Goal: Task Accomplishment & Management: Manage account settings

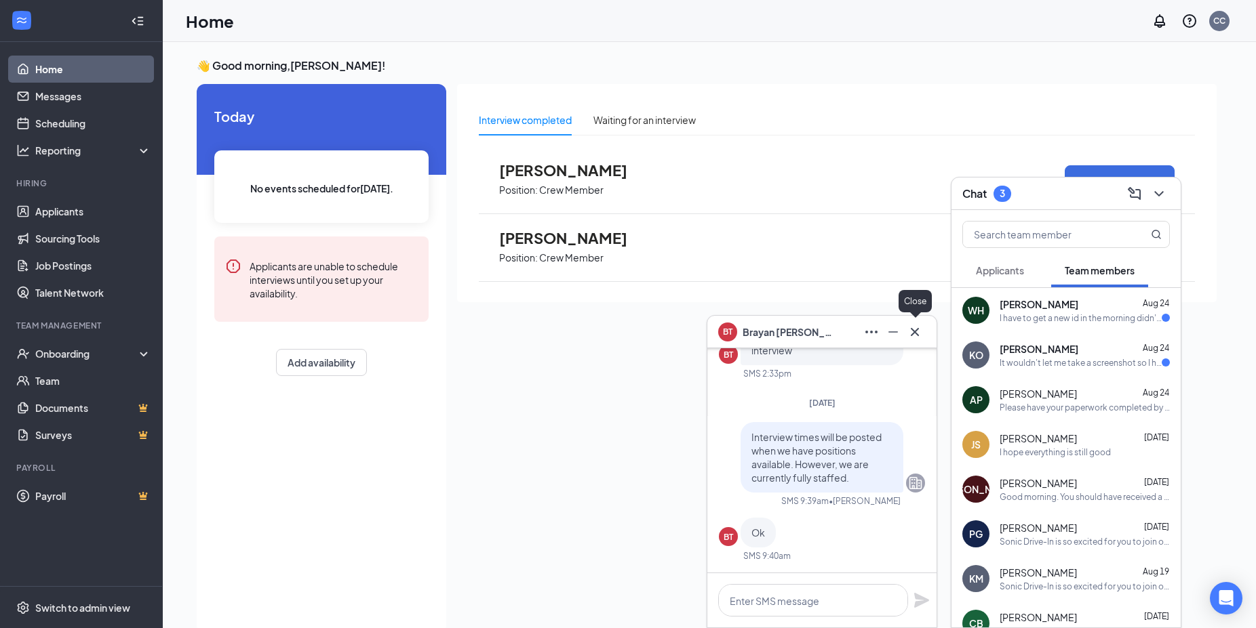
click at [913, 331] on icon "Cross" at bounding box center [915, 331] width 8 height 8
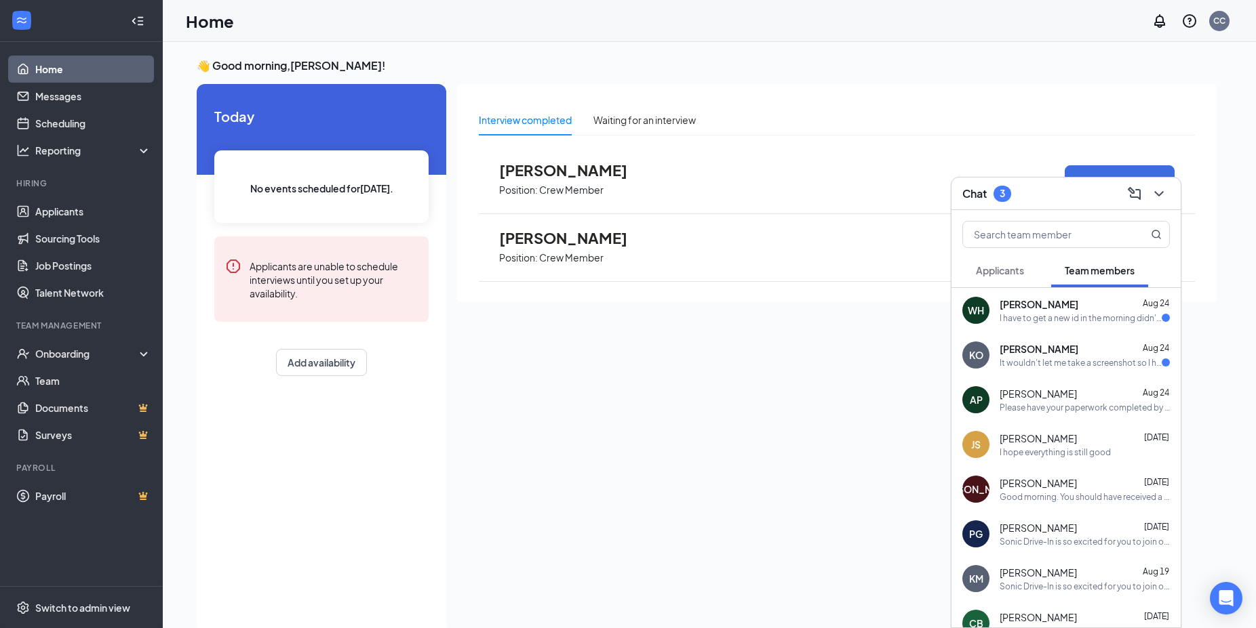
click at [1012, 358] on div "It wouldn't let me take a screenshot so I had to take a picture with another ph…" at bounding box center [1080, 363] width 162 height 12
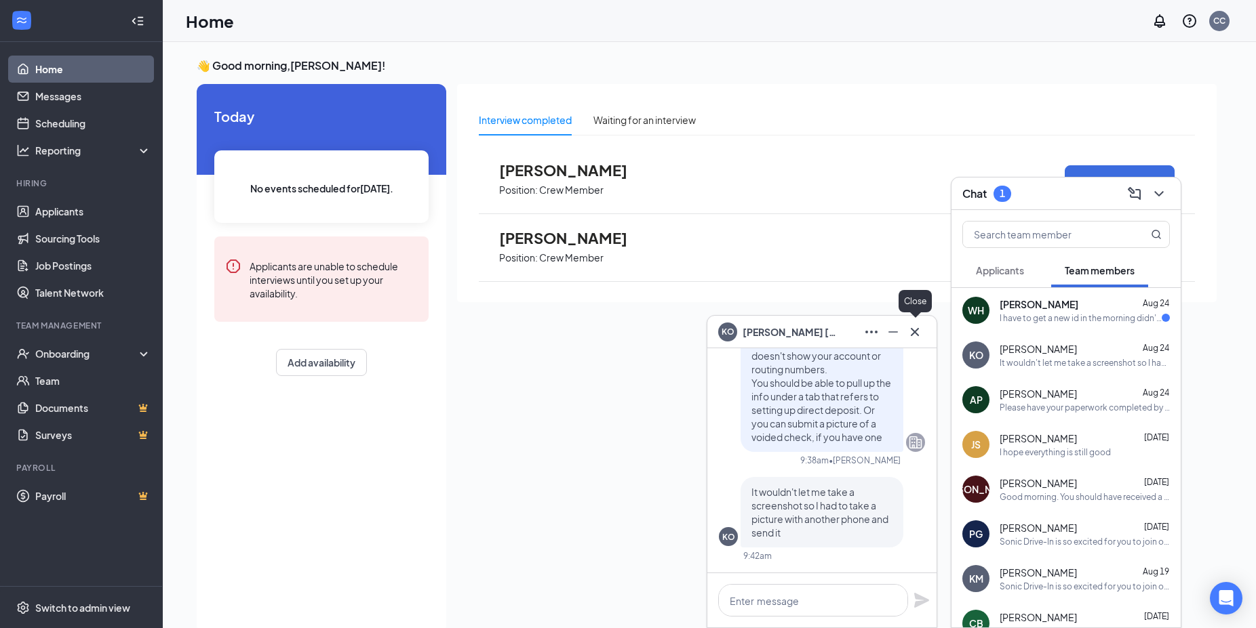
click at [914, 328] on icon "Cross" at bounding box center [914, 332] width 16 height 16
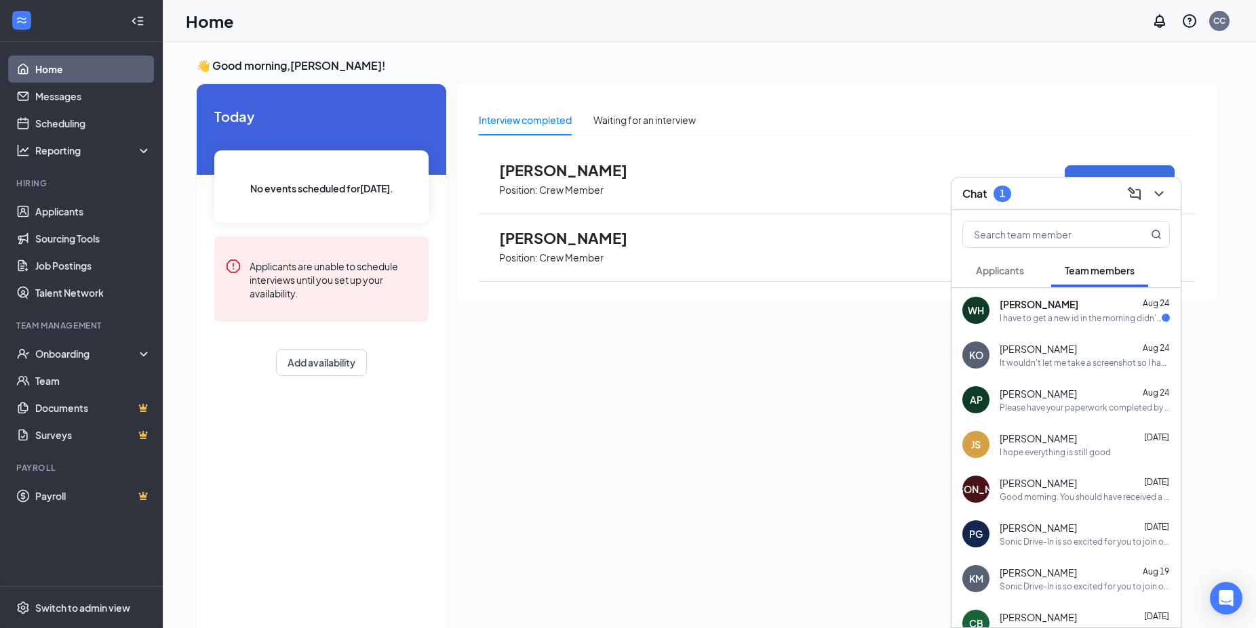
click at [1022, 310] on span "[PERSON_NAME]" at bounding box center [1038, 305] width 79 height 14
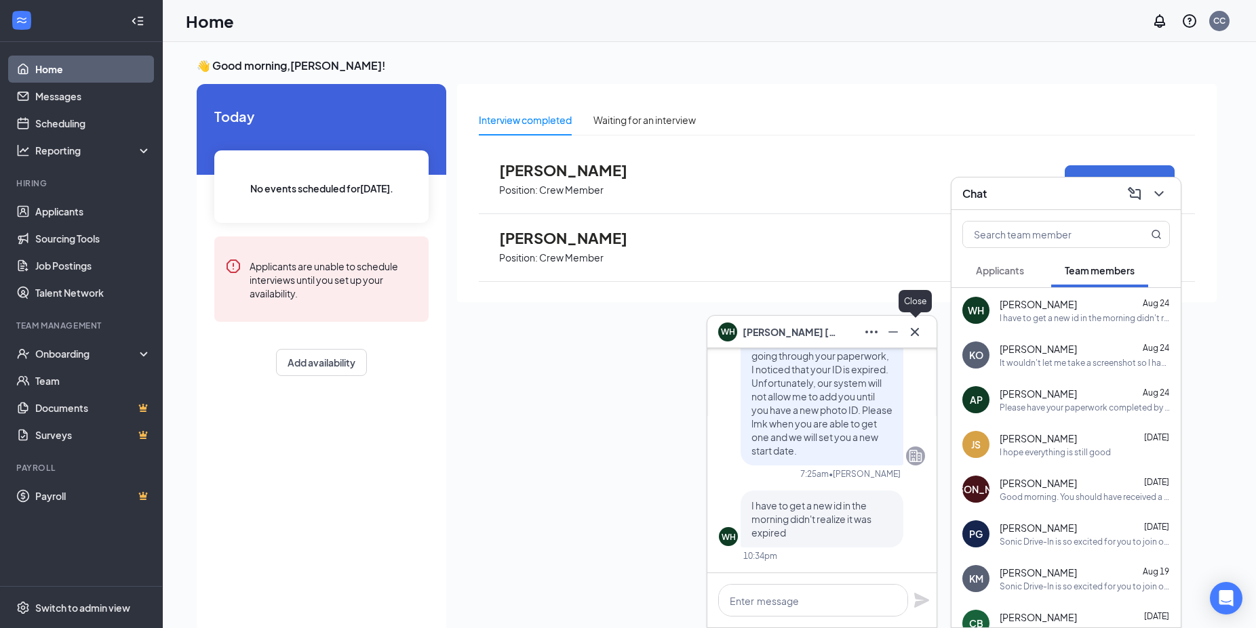
click at [915, 332] on icon "Cross" at bounding box center [915, 331] width 8 height 8
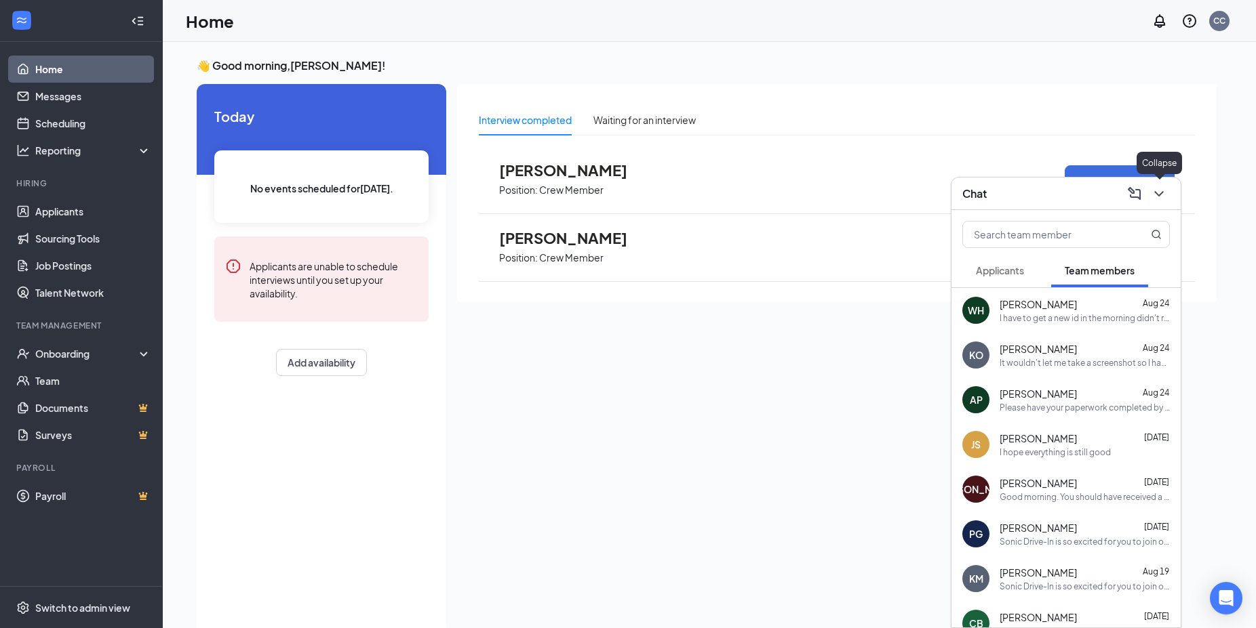
click at [1156, 191] on icon "ChevronDown" at bounding box center [1159, 194] width 16 height 16
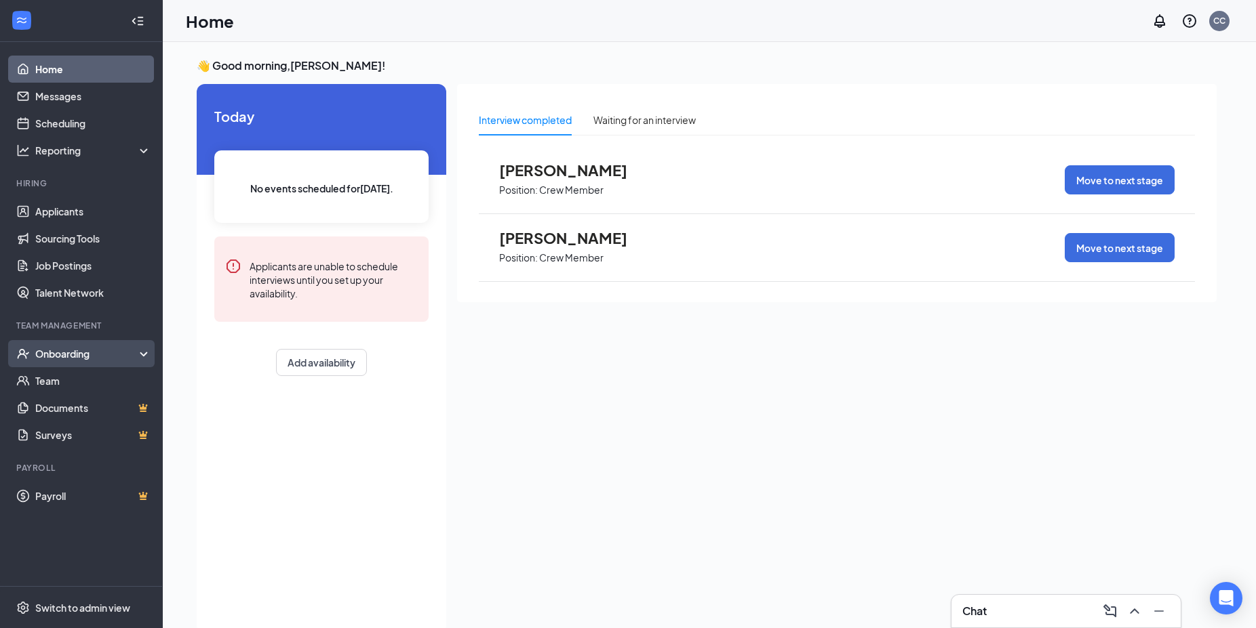
click at [85, 352] on div "Onboarding" at bounding box center [87, 354] width 104 height 14
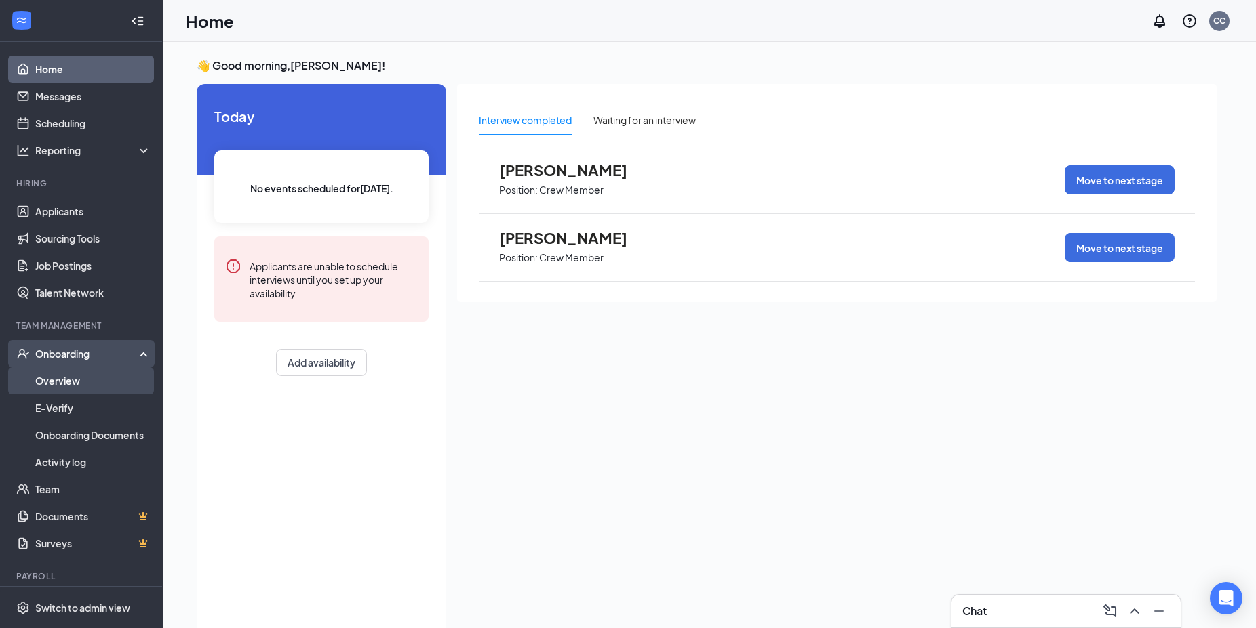
click at [81, 375] on link "Overview" at bounding box center [93, 380] width 116 height 27
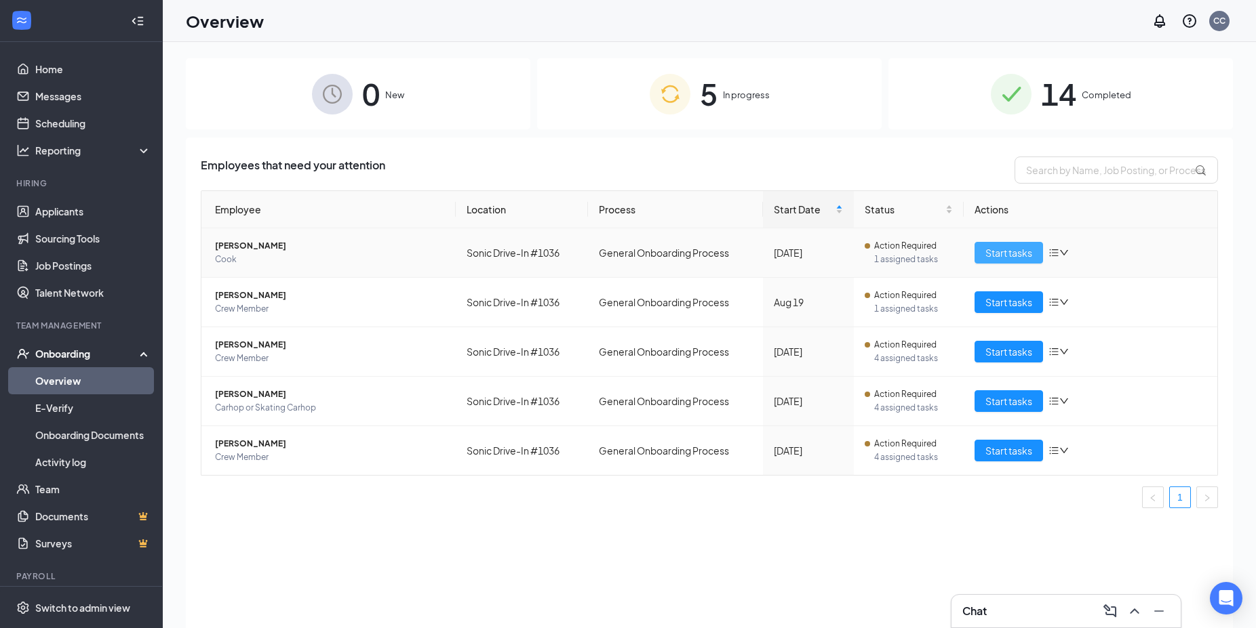
click at [1022, 254] on span "Start tasks" at bounding box center [1008, 252] width 47 height 15
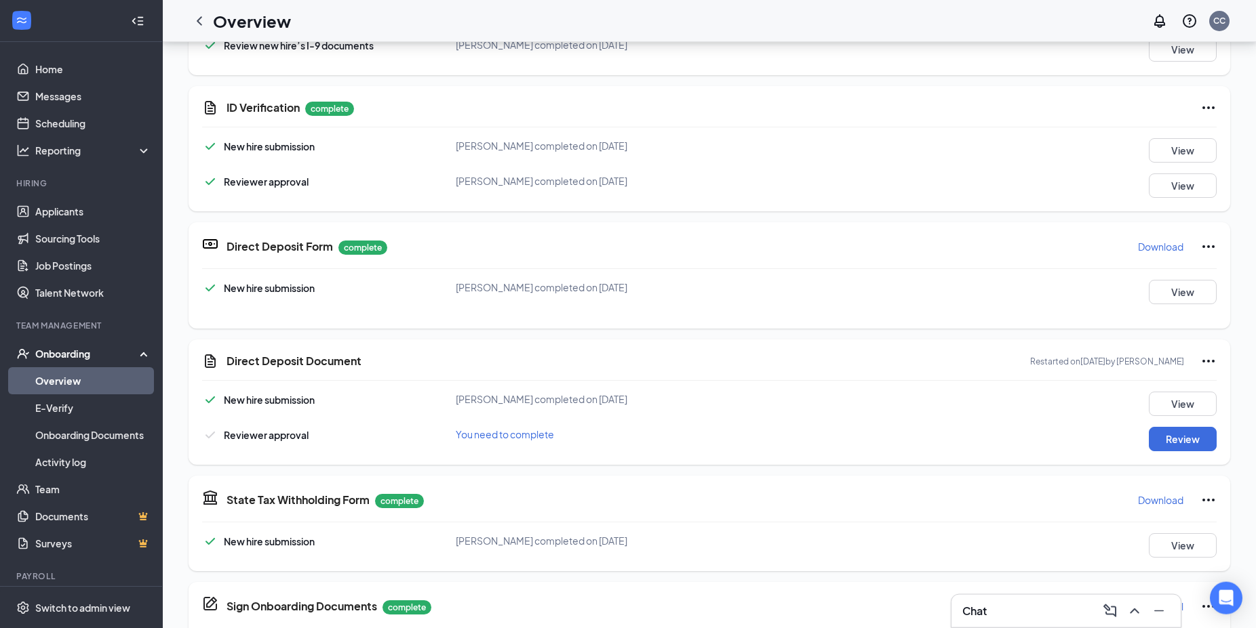
scroll to position [207, 0]
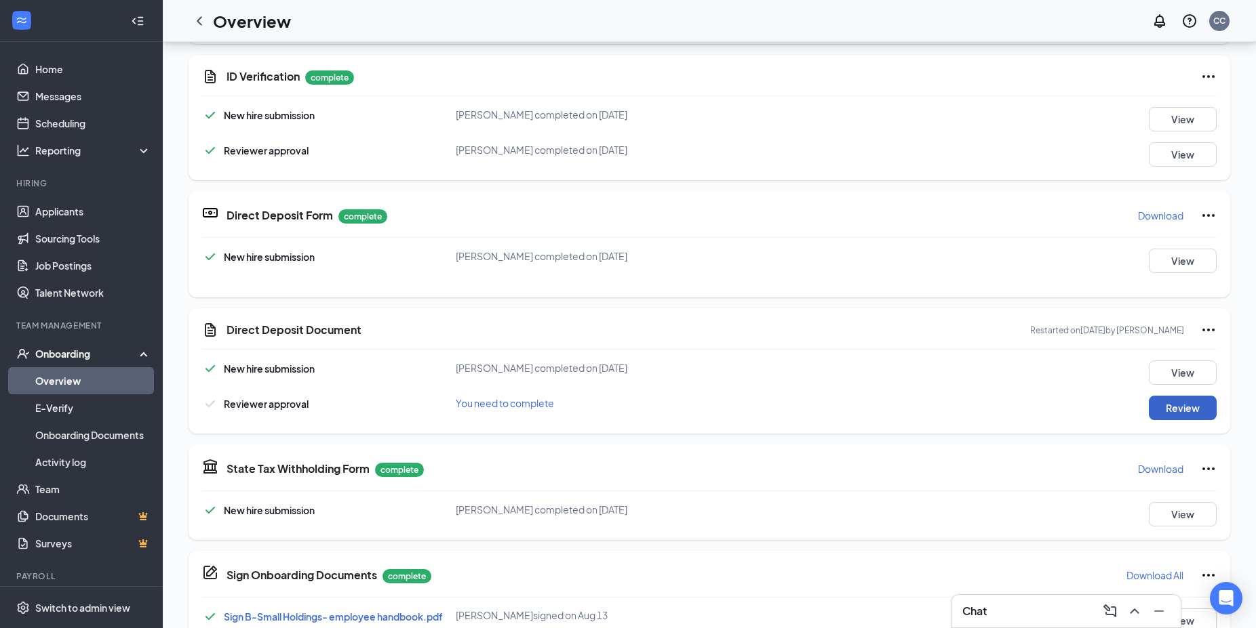
click at [1176, 406] on button "Review" at bounding box center [1182, 408] width 68 height 24
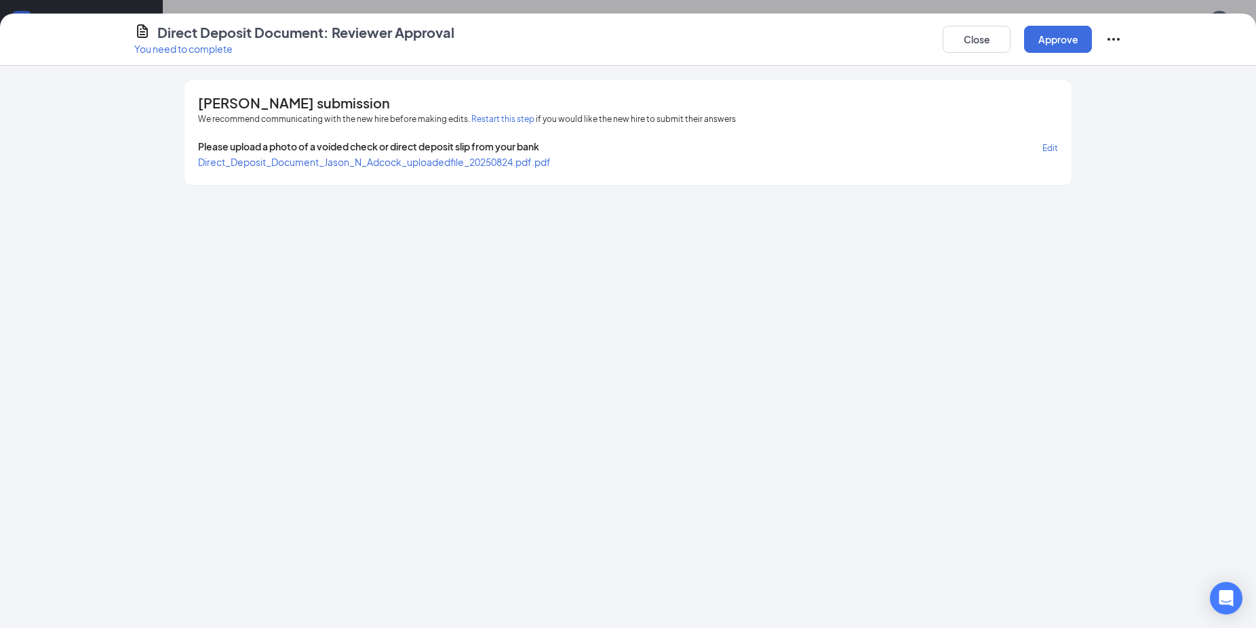
click at [461, 162] on span "Direct_Deposit_Document_Jason_N_Adcock_uploadedfile_20250824.pdf.pdf" at bounding box center [374, 162] width 353 height 12
click at [1077, 39] on button "Approve" at bounding box center [1058, 39] width 68 height 27
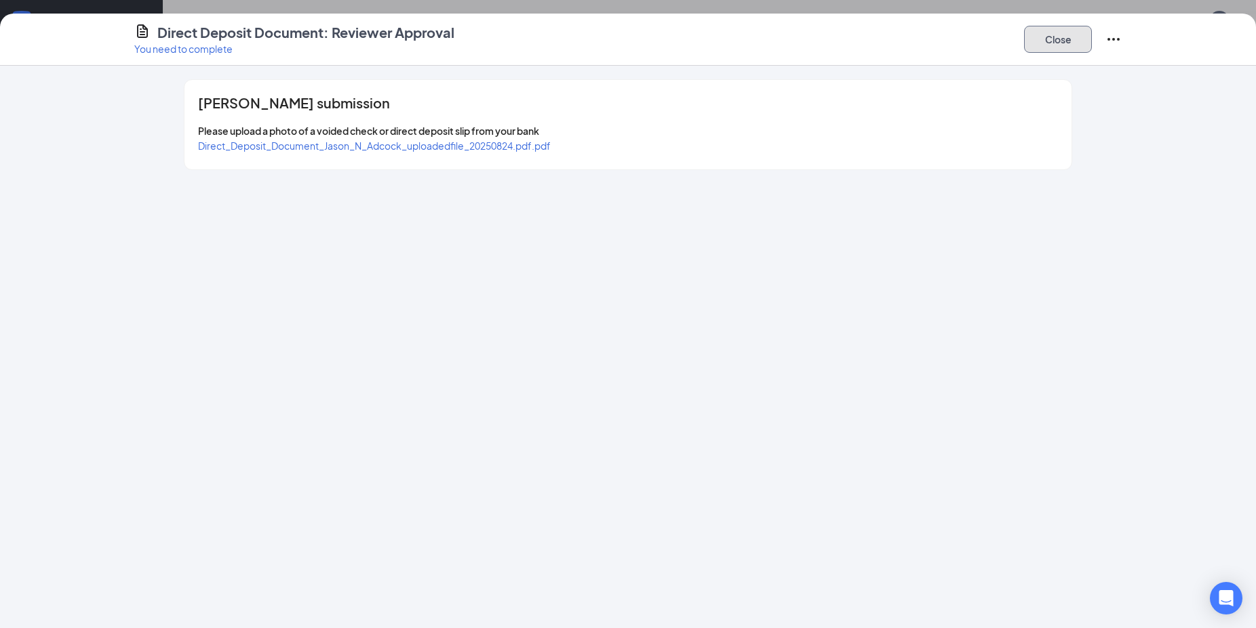
click at [1077, 39] on button "Close" at bounding box center [1058, 39] width 68 height 27
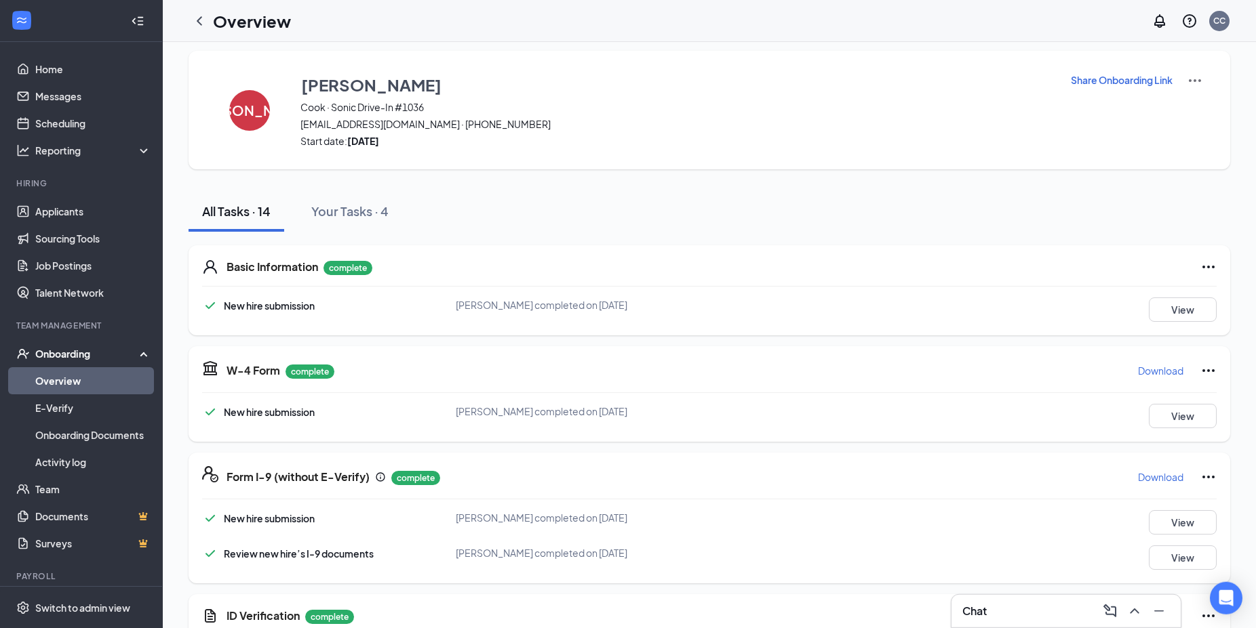
scroll to position [0, 0]
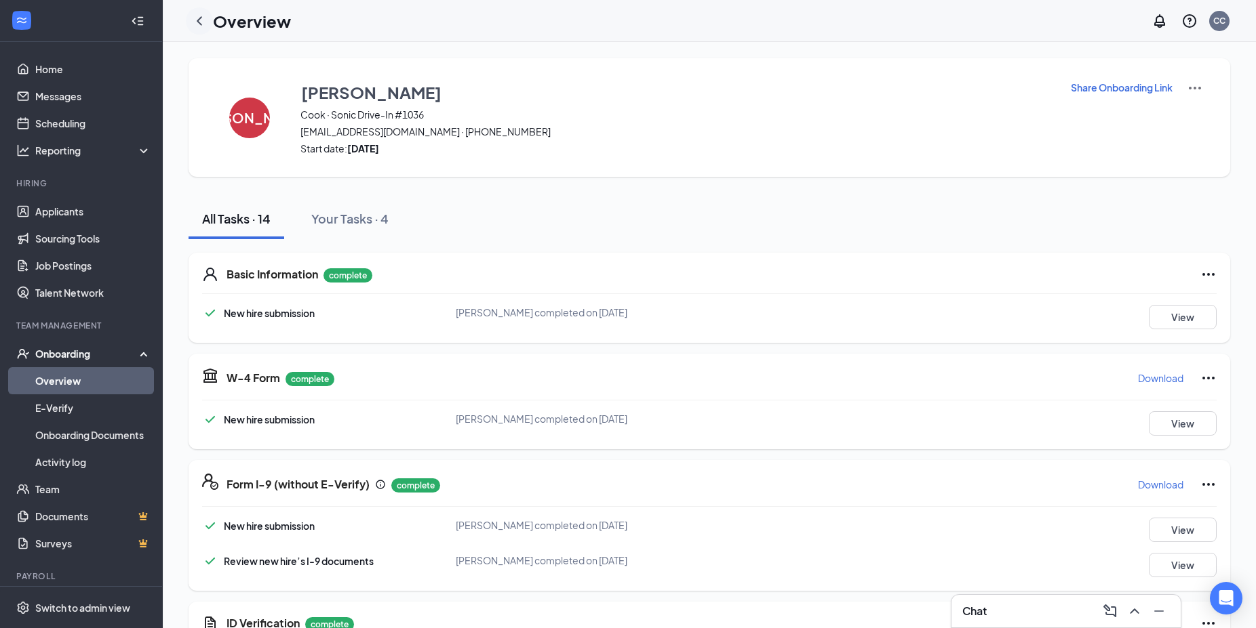
click at [202, 20] on icon "ChevronLeft" at bounding box center [199, 21] width 16 height 16
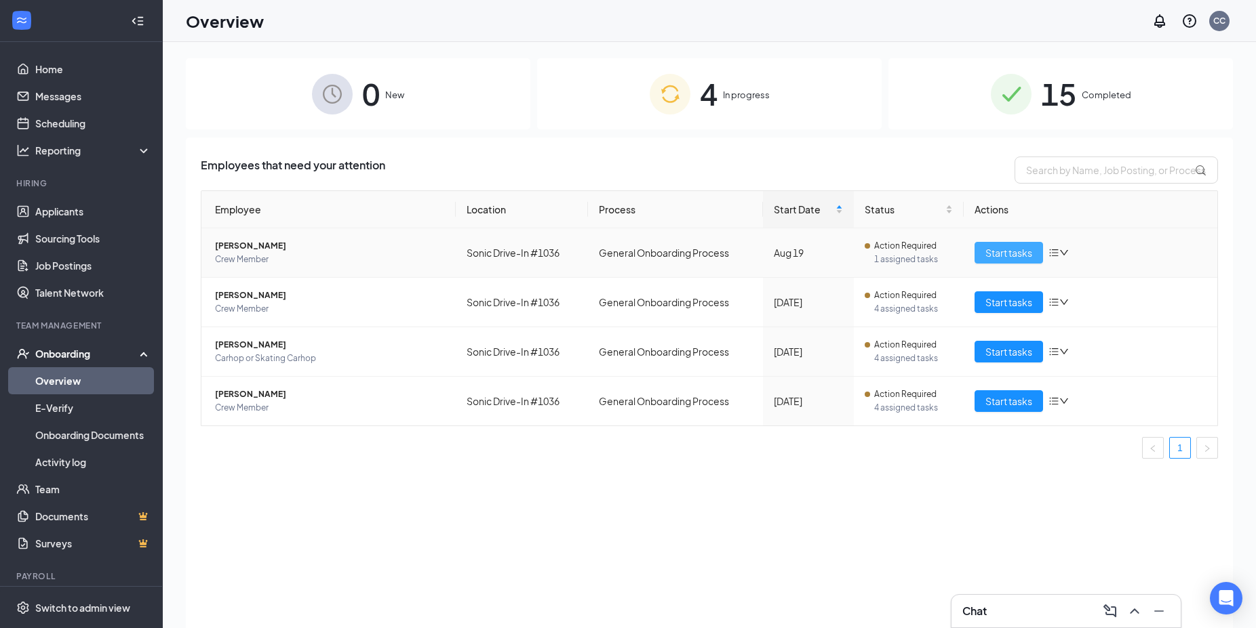
click at [1012, 253] on span "Start tasks" at bounding box center [1008, 252] width 47 height 15
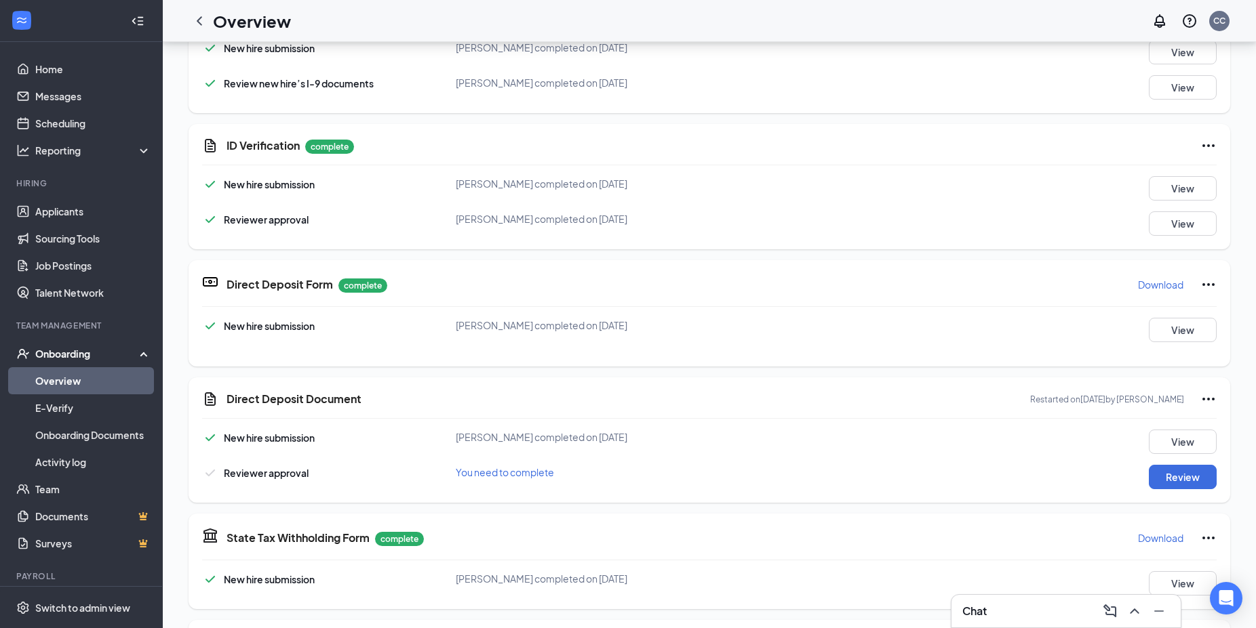
scroll to position [207, 0]
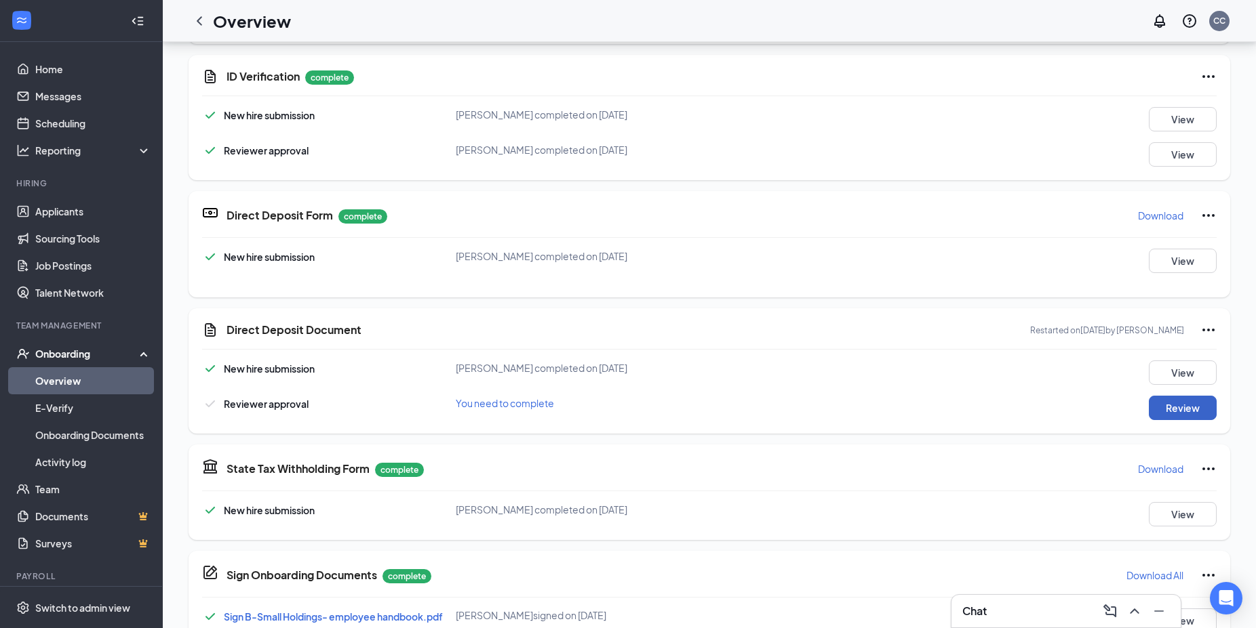
click at [1168, 409] on button "Review" at bounding box center [1182, 408] width 68 height 24
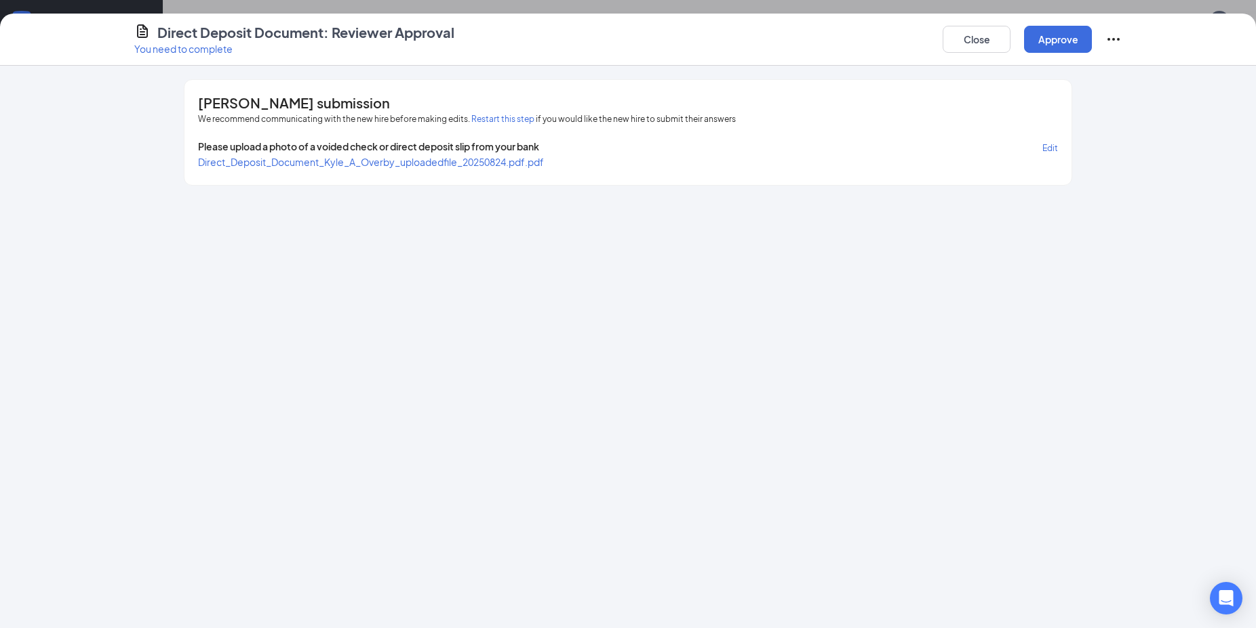
click at [426, 163] on span "Direct_Deposit_Document_Kyle_A_Overby_uploadedfile_20250824.pdf.pdf" at bounding box center [371, 162] width 346 height 12
click at [1064, 40] on button "Approve" at bounding box center [1058, 39] width 68 height 27
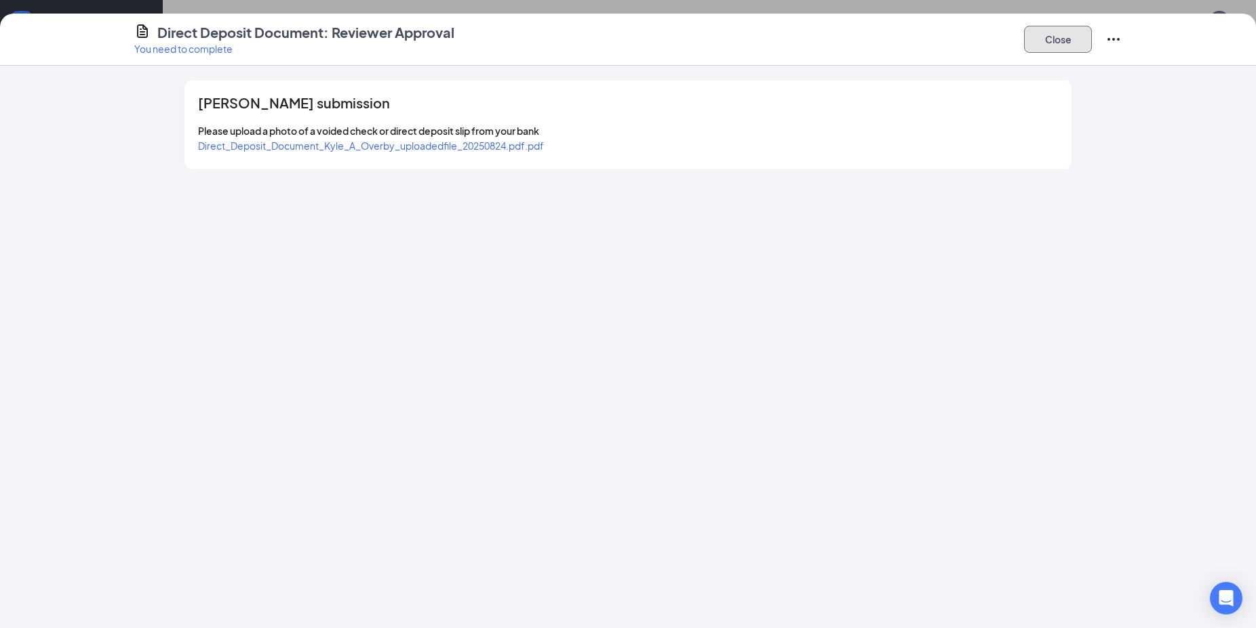
click at [1047, 40] on button "Close" at bounding box center [1058, 39] width 68 height 27
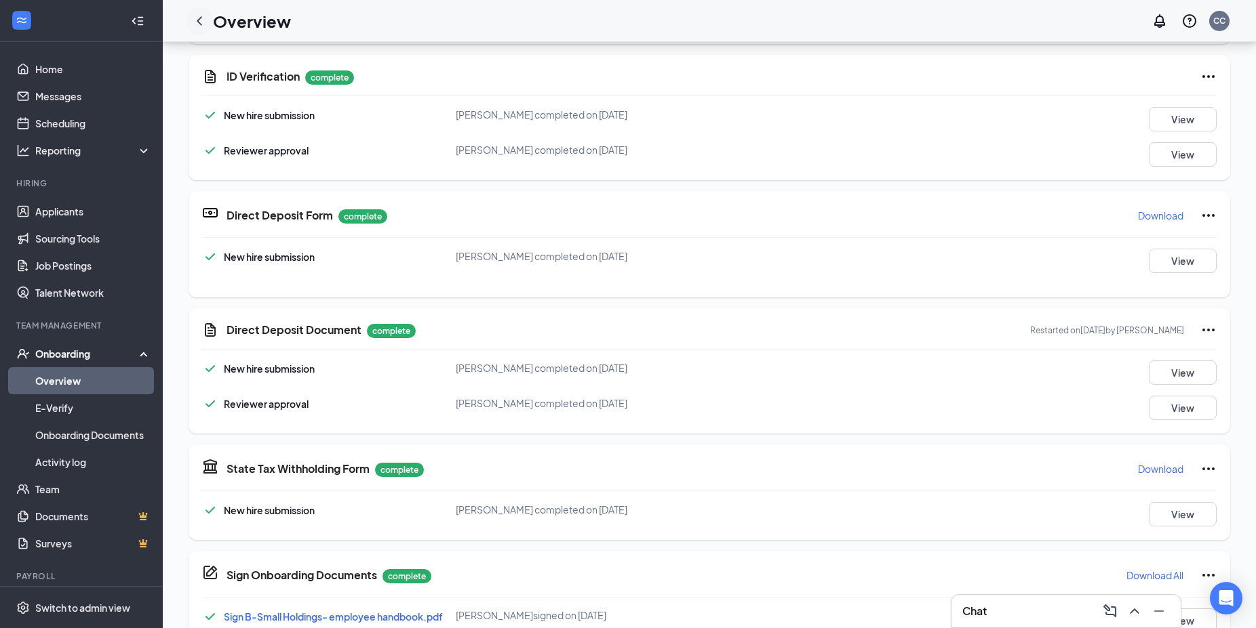
click at [204, 17] on icon "ChevronLeft" at bounding box center [199, 21] width 16 height 16
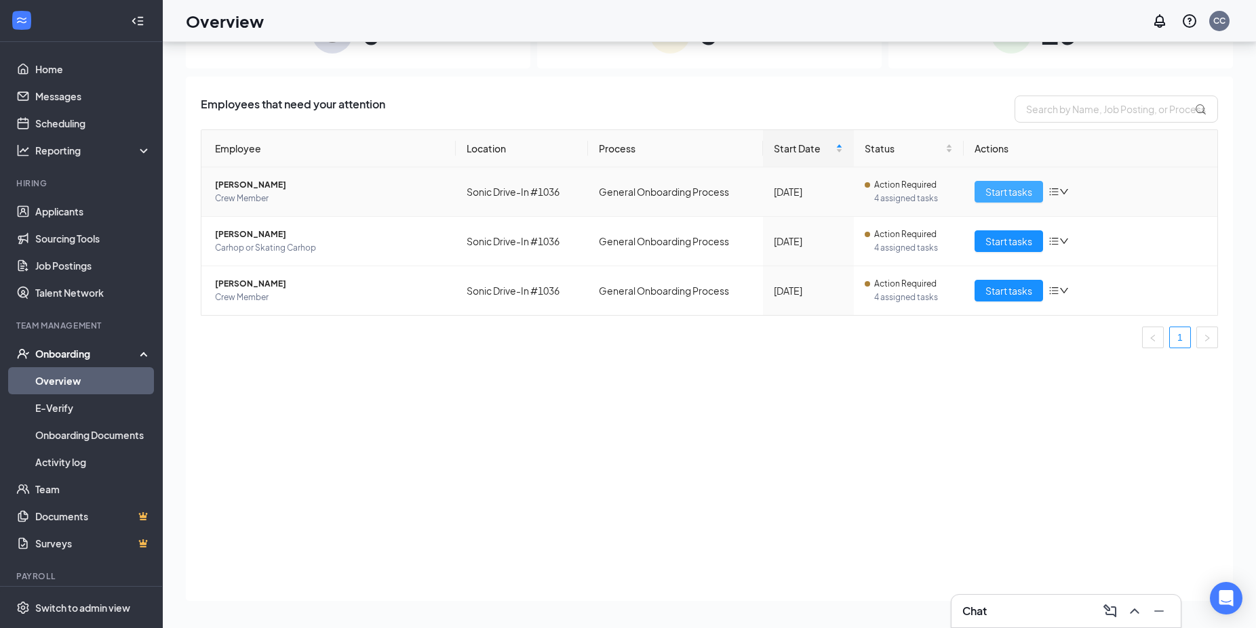
click at [1006, 193] on span "Start tasks" at bounding box center [1008, 191] width 47 height 15
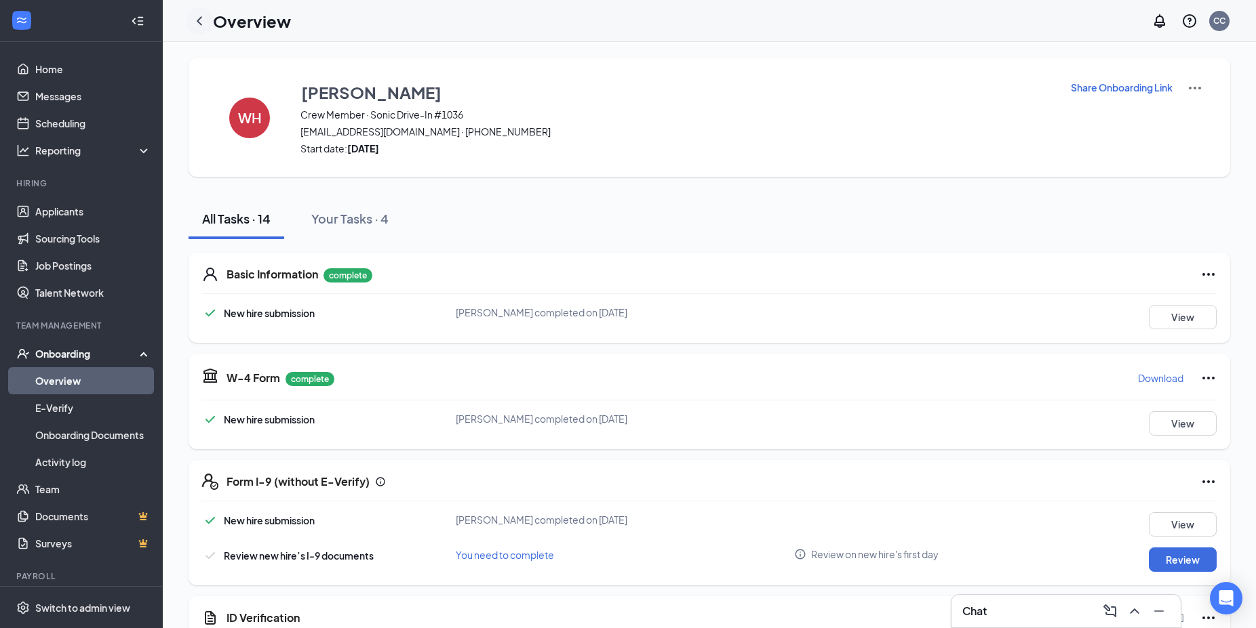
click at [201, 19] on icon "ChevronLeft" at bounding box center [199, 21] width 16 height 16
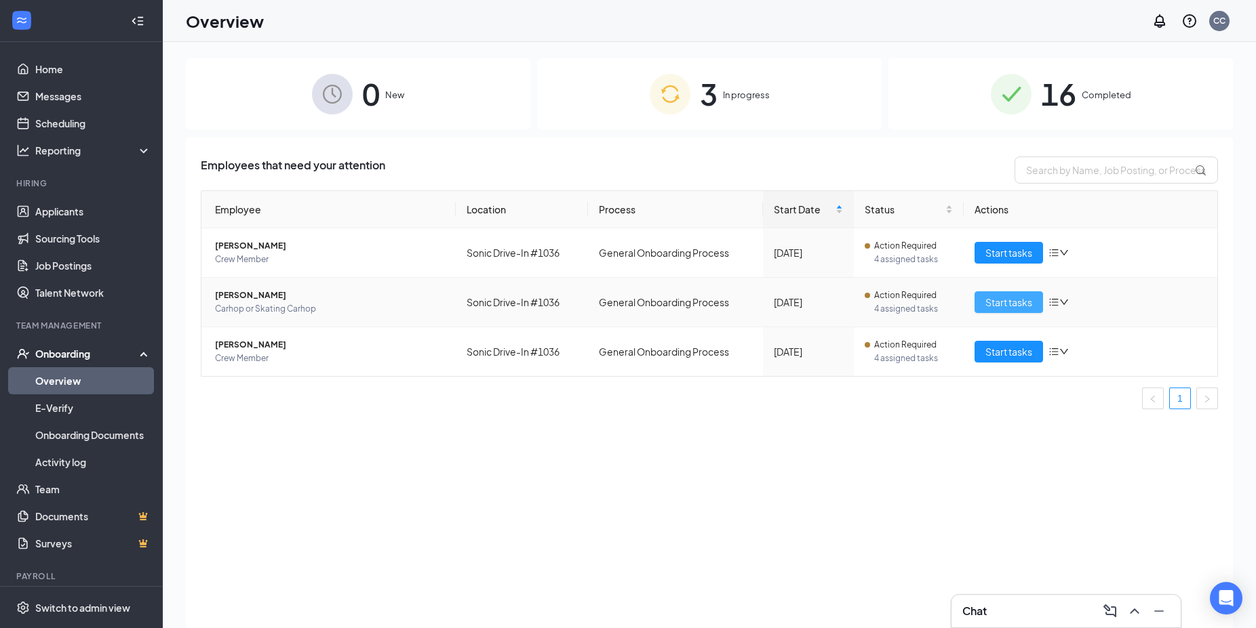
click at [988, 302] on span "Start tasks" at bounding box center [1008, 302] width 47 height 15
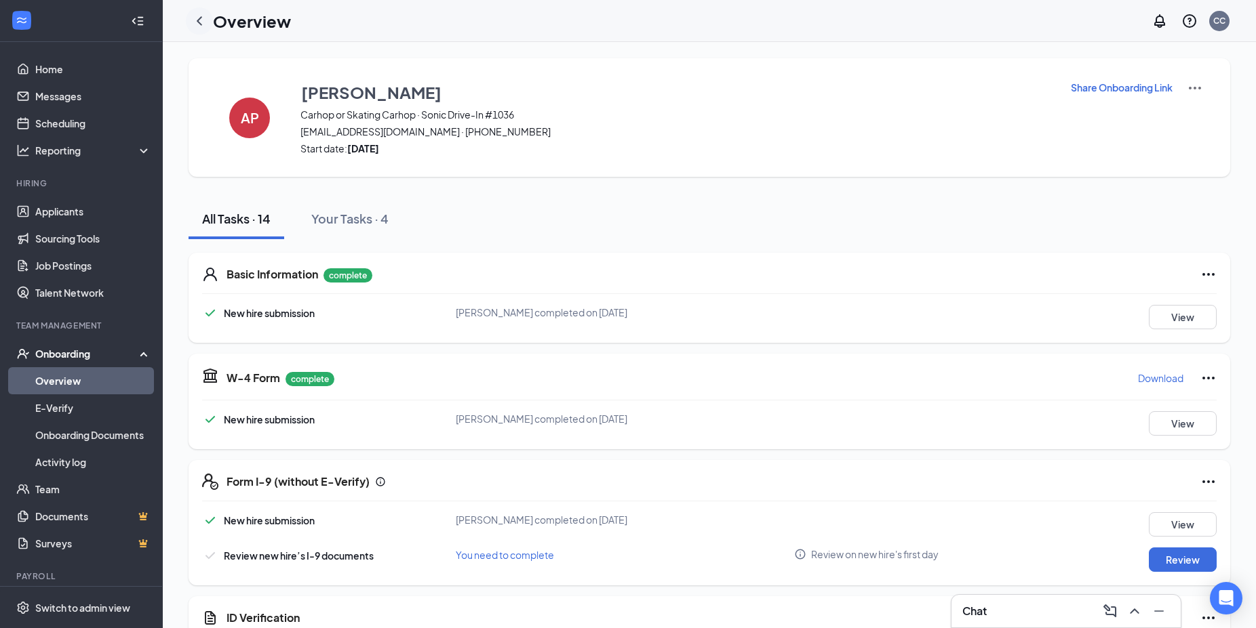
click at [201, 23] on icon "ChevronLeft" at bounding box center [199, 21] width 16 height 16
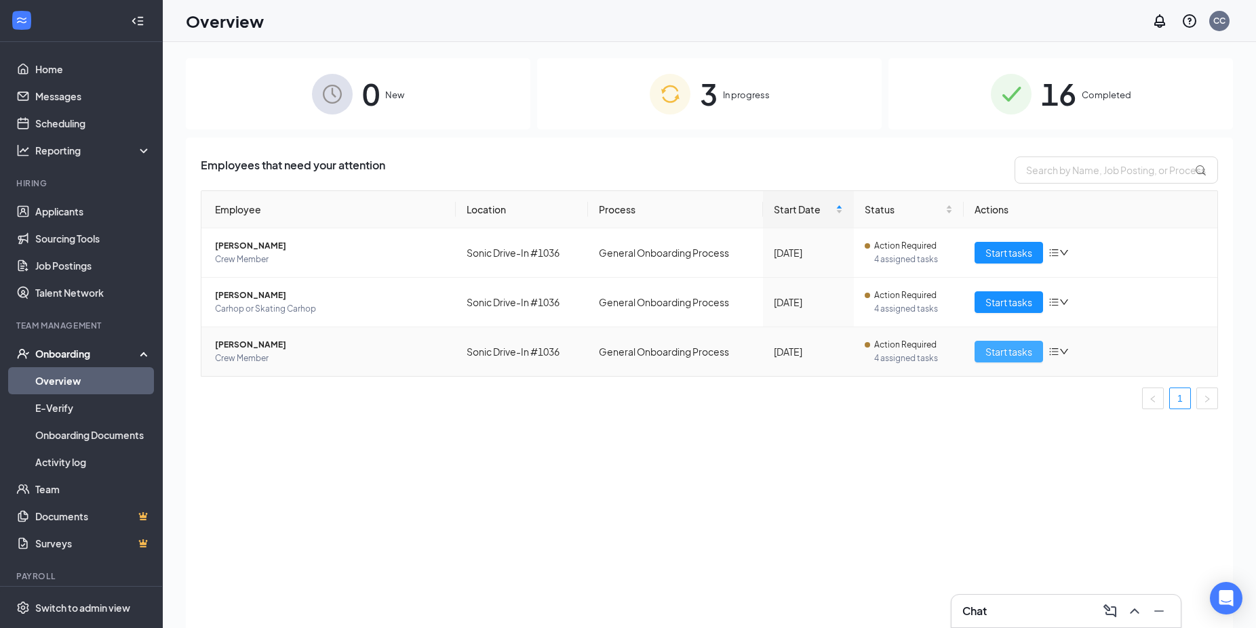
click at [995, 355] on span "Start tasks" at bounding box center [1008, 351] width 47 height 15
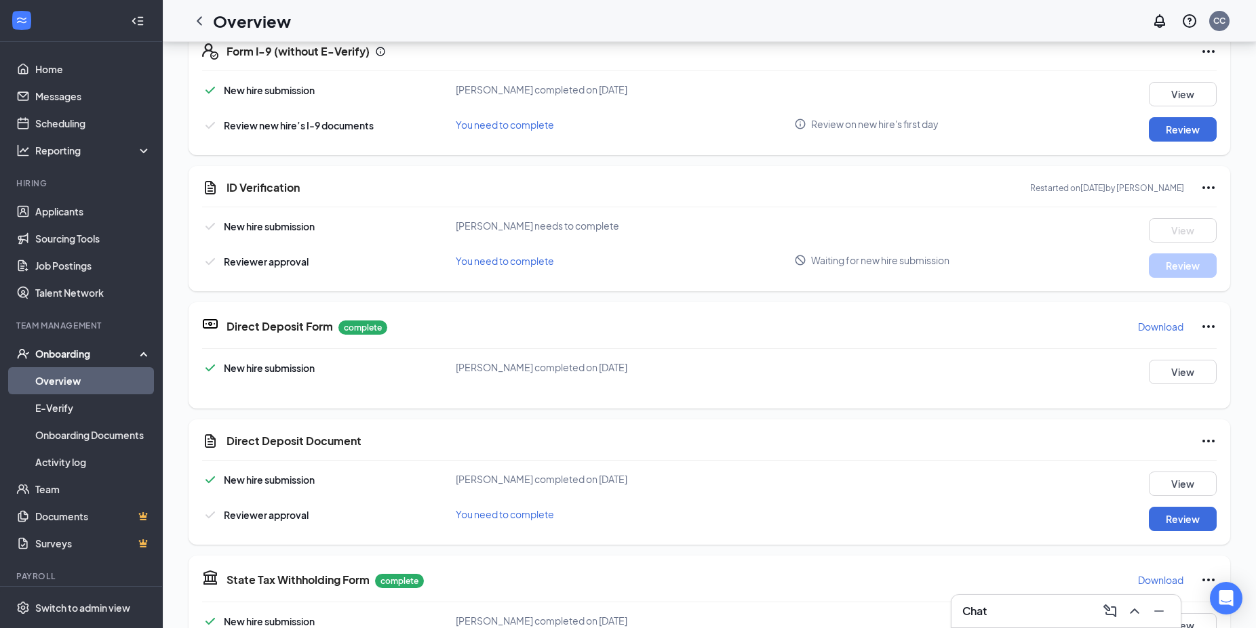
scroll to position [272, 0]
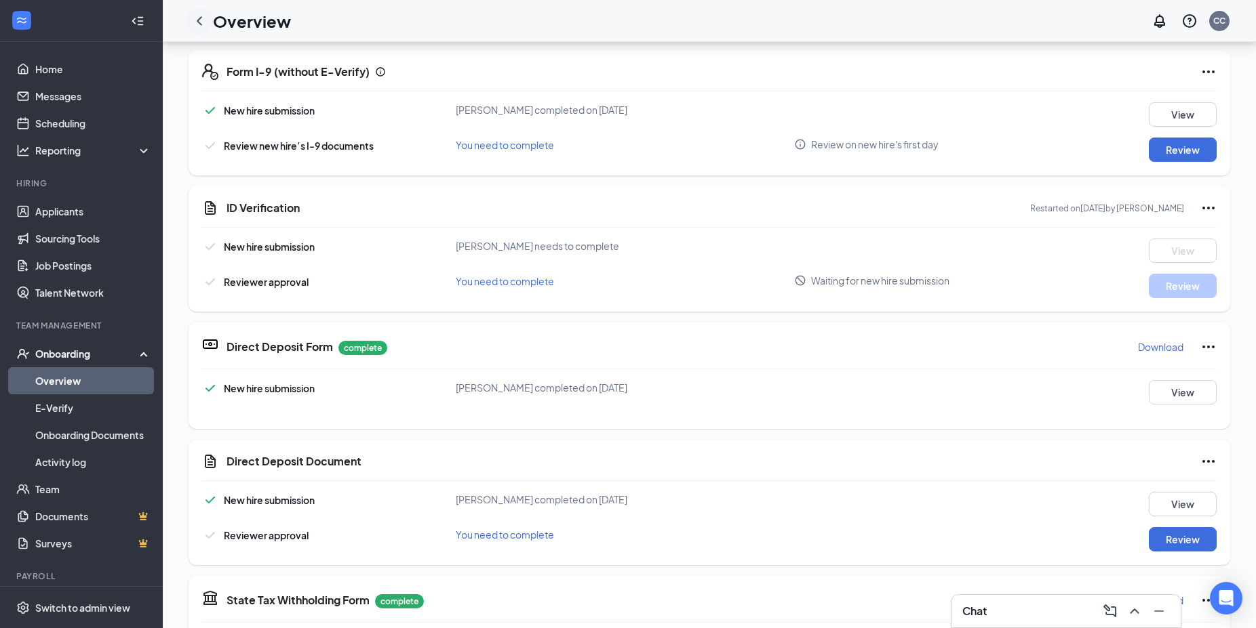
click at [201, 26] on icon "ChevronLeft" at bounding box center [199, 21] width 16 height 16
